Goal: Information Seeking & Learning: Find contact information

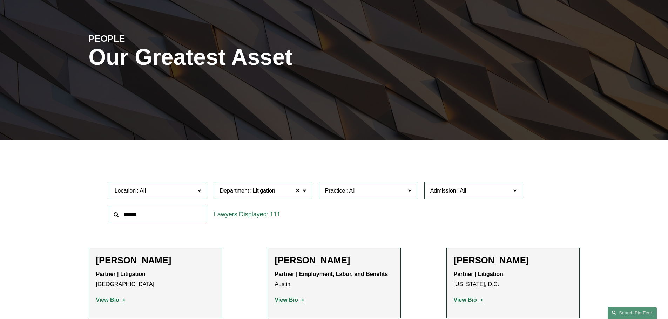
scroll to position [70, 0]
click at [182, 196] on label "Location" at bounding box center [158, 190] width 98 height 17
click at [385, 195] on span "Practice" at bounding box center [365, 190] width 80 height 9
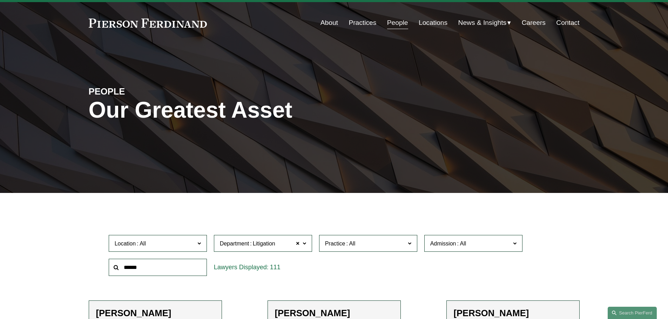
scroll to position [0, 0]
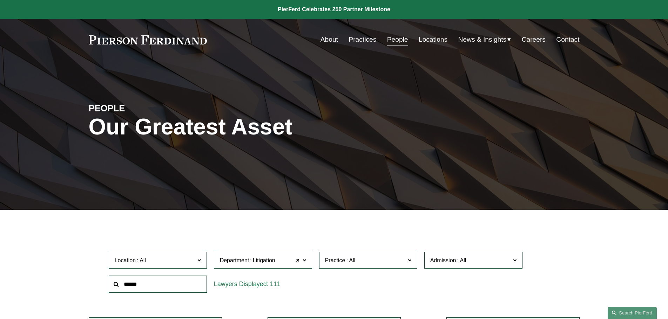
click at [433, 40] on link "Locations" at bounding box center [432, 39] width 29 height 13
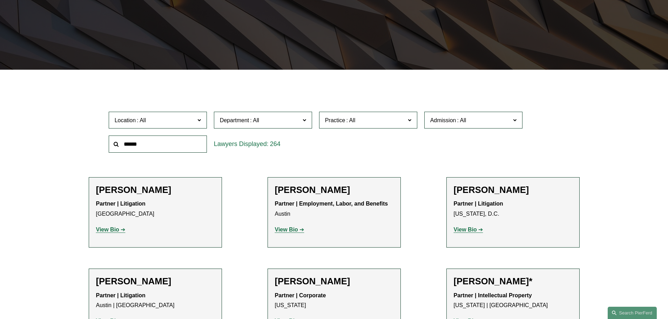
click at [180, 122] on span "Location" at bounding box center [155, 120] width 80 height 9
drag, startPoint x: 610, startPoint y: 111, endPoint x: 585, endPoint y: 111, distance: 25.2
click at [460, 117] on span at bounding box center [461, 120] width 11 height 6
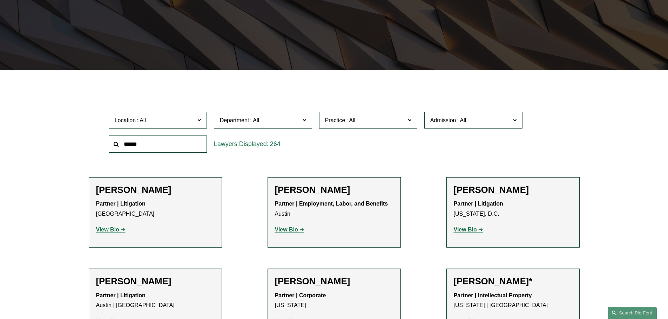
scroll to position [292, 0]
click at [555, 128] on div "Location All Atlanta Austin Bellevue Boston Charlotte Chicago Cincinnati Clevel…" at bounding box center [334, 132] width 458 height 48
click at [490, 122] on span "Admission" at bounding box center [470, 120] width 80 height 9
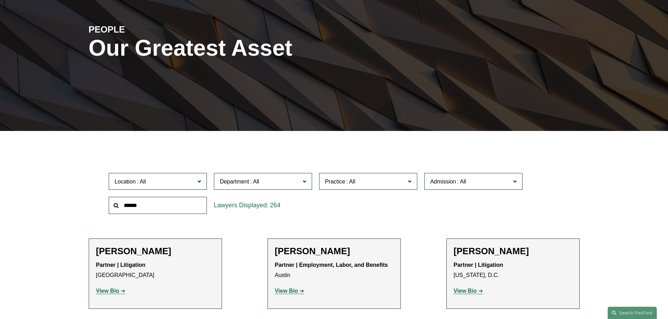
scroll to position [140, 0]
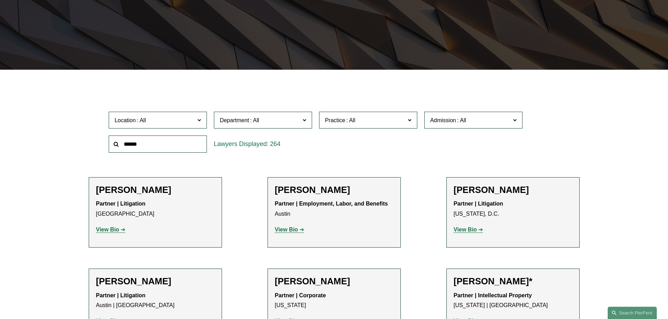
click at [456, 119] on span at bounding box center [461, 120] width 11 height 6
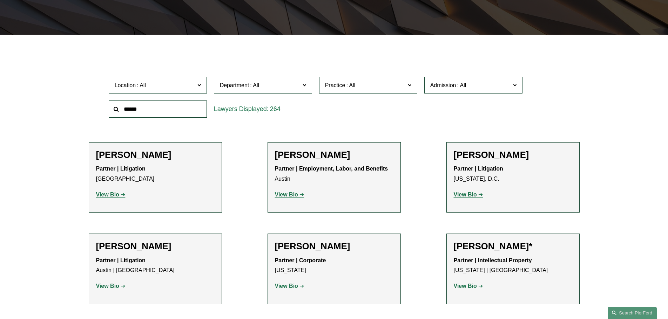
scroll to position [385, 0]
click at [0, 0] on link "[US_STATE]" at bounding box center [0, 0] width 0 height 0
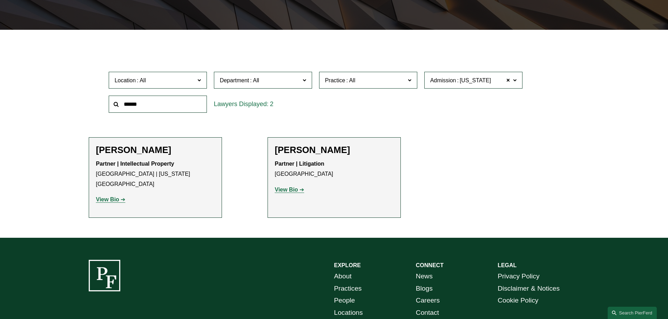
scroll to position [105, 0]
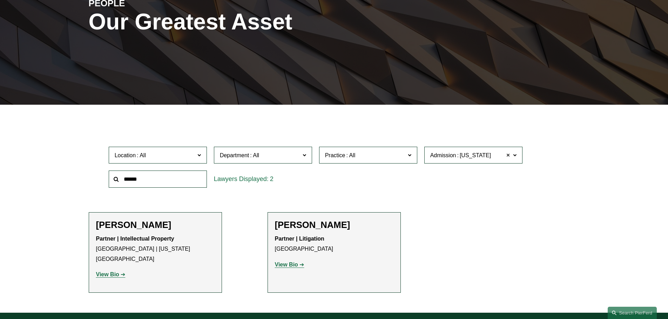
click at [506, 158] on span at bounding box center [508, 155] width 4 height 9
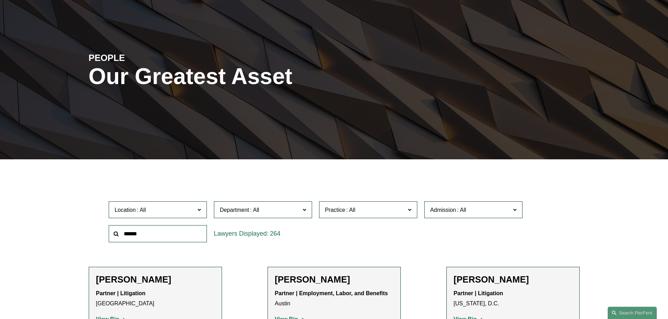
scroll to position [140, 0]
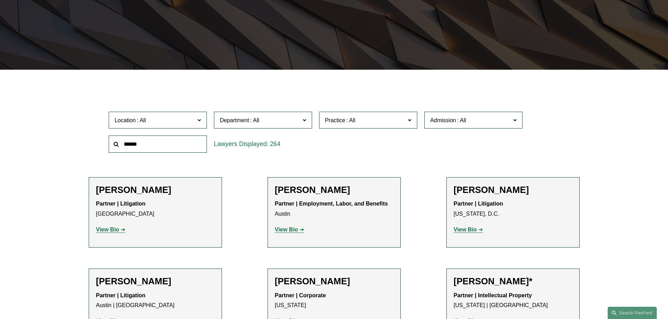
click at [471, 116] on span "Admission" at bounding box center [470, 120] width 80 height 9
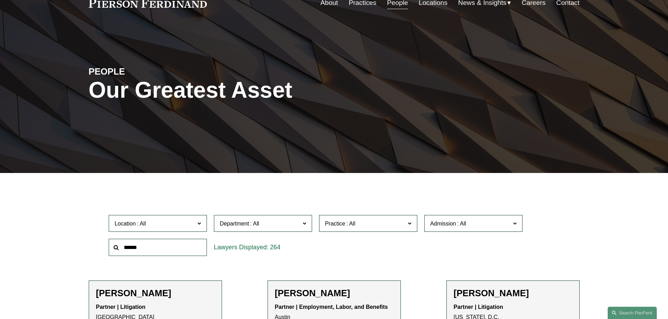
scroll to position [70, 0]
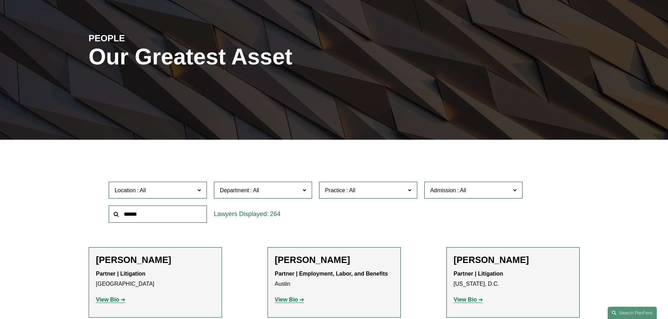
click at [516, 190] on span at bounding box center [514, 189] width 4 height 9
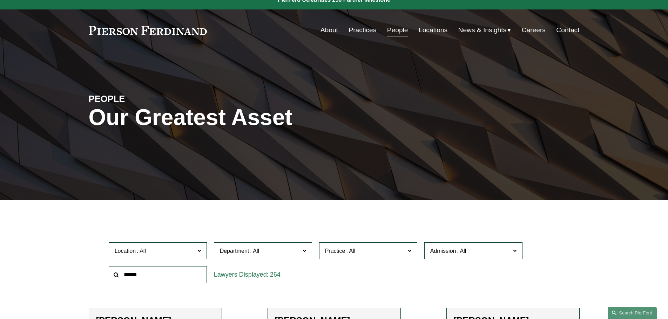
scroll to position [0, 0]
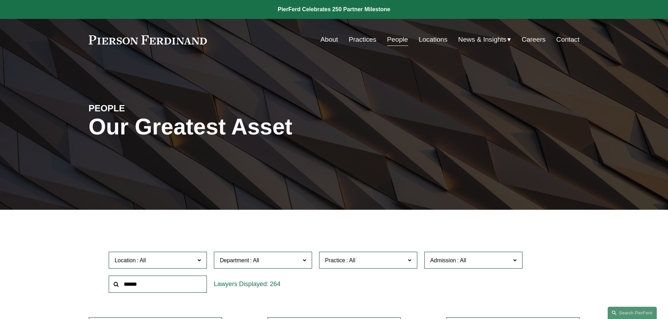
click at [510, 259] on span "Admission" at bounding box center [470, 260] width 80 height 9
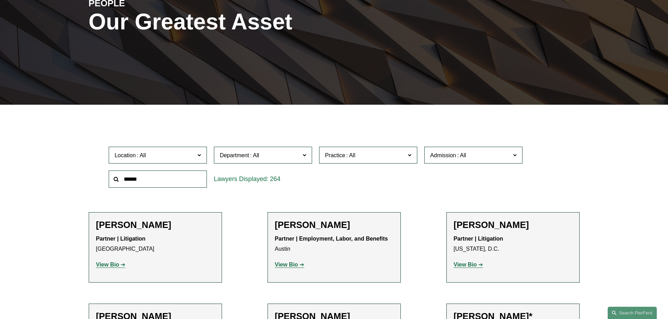
scroll to position [526, 0]
click at [513, 154] on span at bounding box center [514, 154] width 4 height 9
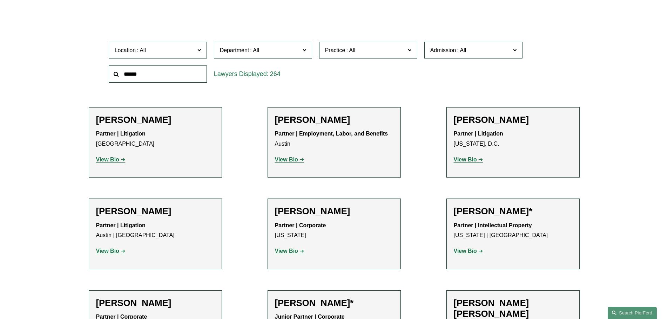
scroll to position [0, 0]
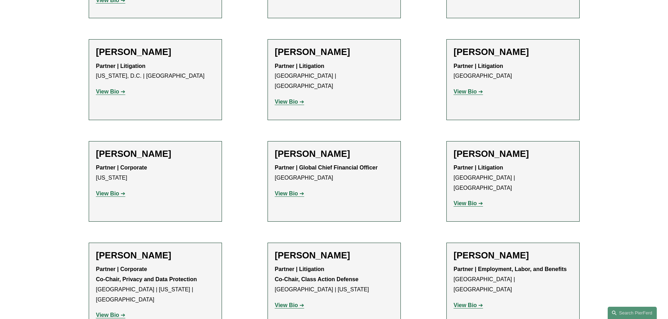
scroll to position [6096, 0]
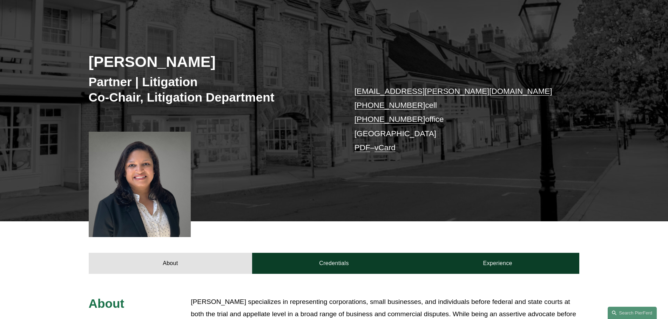
scroll to position [140, 0]
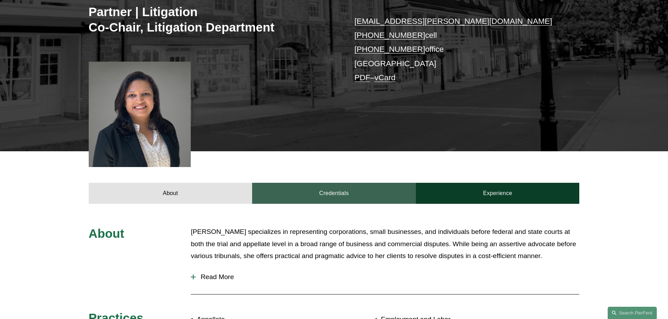
click at [337, 191] on link "Credentials" at bounding box center [334, 193] width 164 height 21
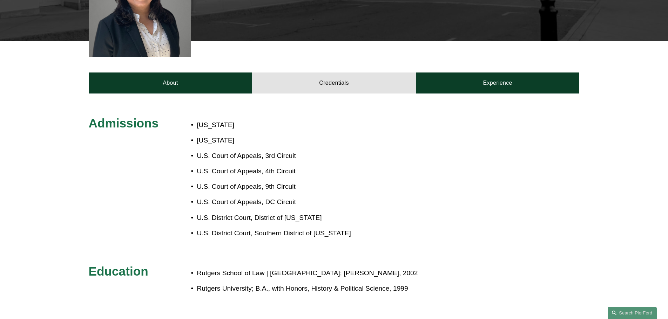
scroll to position [210, 0]
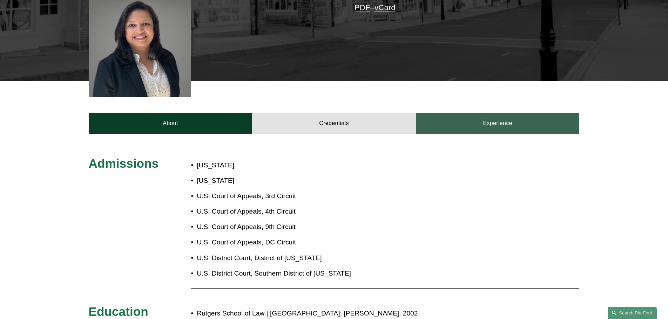
click at [490, 125] on link "Experience" at bounding box center [498, 123] width 164 height 21
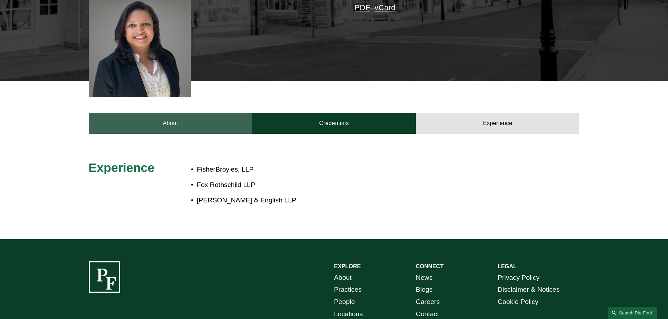
click at [159, 127] on link "About" at bounding box center [171, 123] width 164 height 21
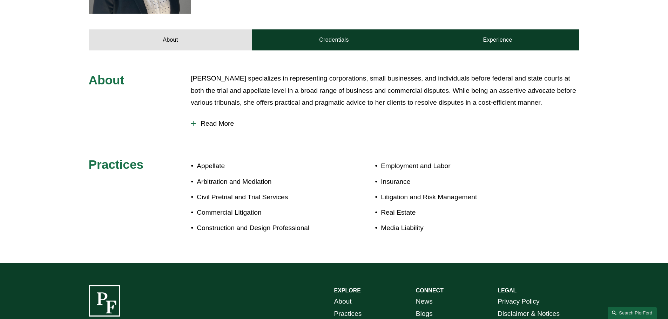
scroll to position [118, 0]
